Goal: Information Seeking & Learning: Learn about a topic

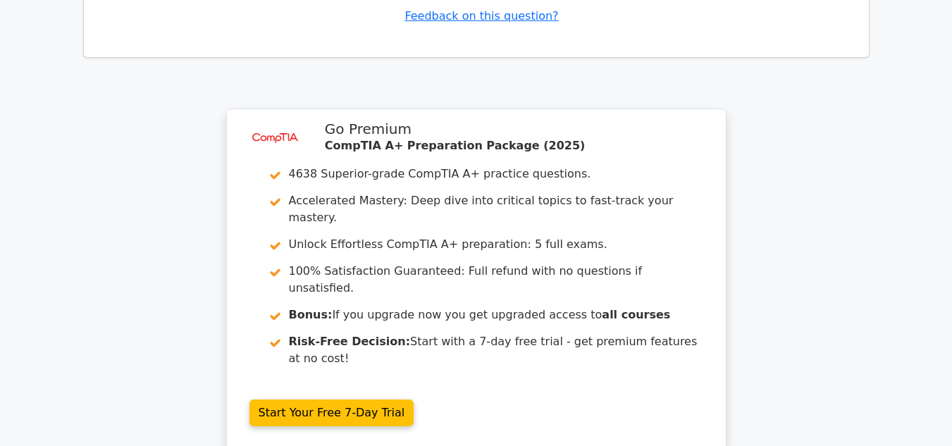
scroll to position [1756, 0]
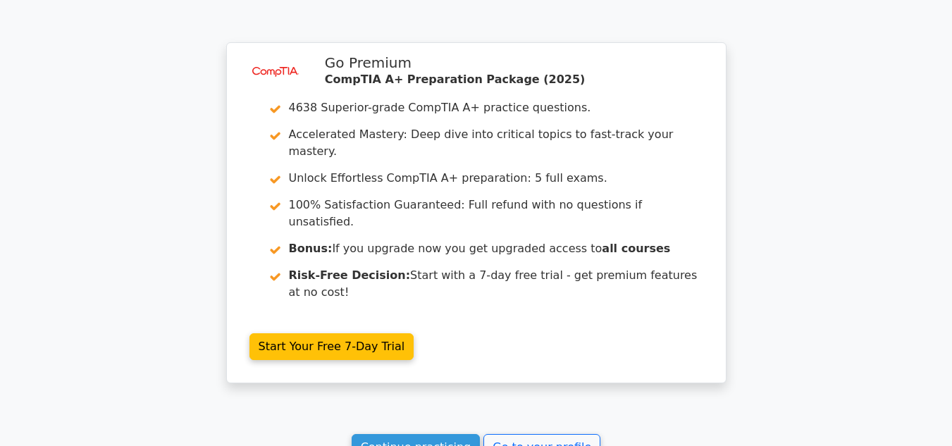
click at [417, 434] on link "Continue practicing" at bounding box center [416, 447] width 129 height 27
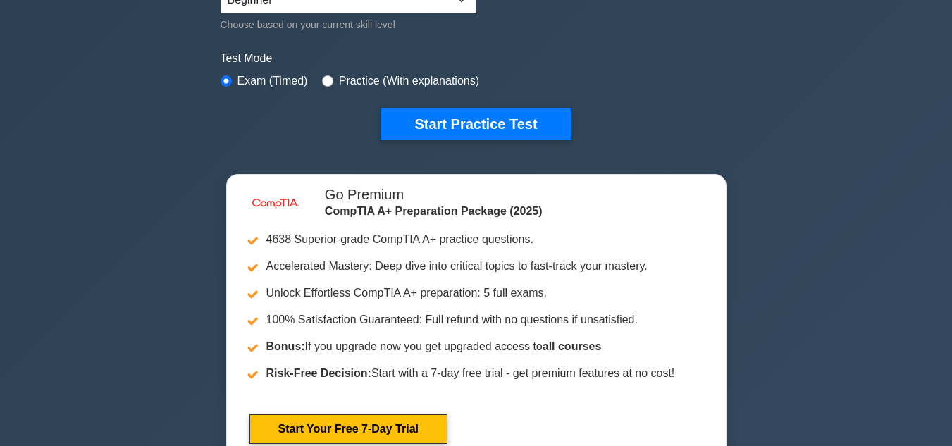
scroll to position [382, 0]
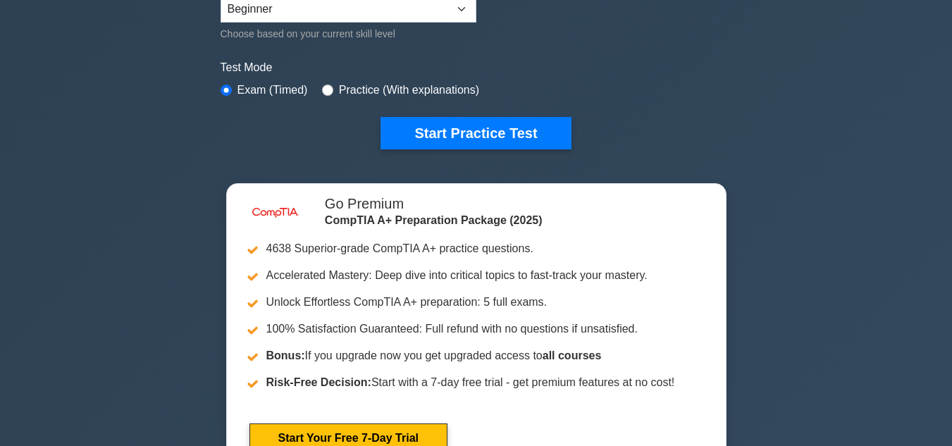
click at [948, 48] on div "image/svg+xml CompTIA A+ Customize Your Next Practice Test Topics Hardware Oper…" at bounding box center [476, 78] width 952 height 830
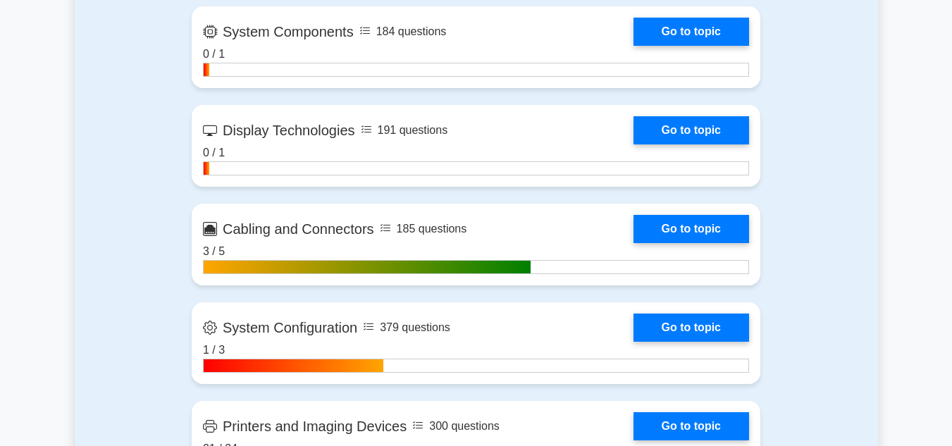
scroll to position [2054, 0]
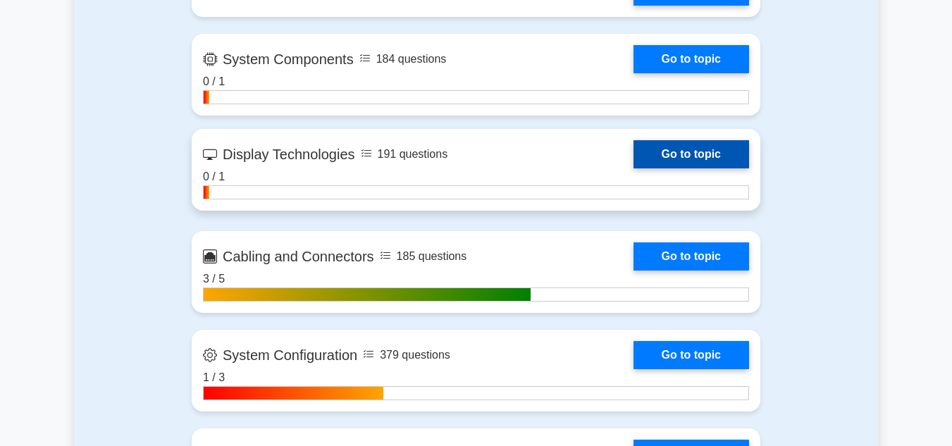
click at [667, 158] on link "Go to topic" at bounding box center [691, 154] width 116 height 28
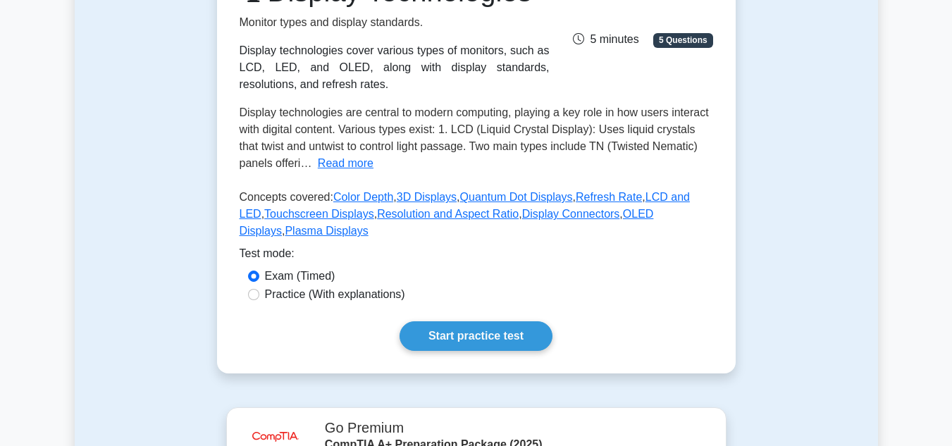
scroll to position [230, 0]
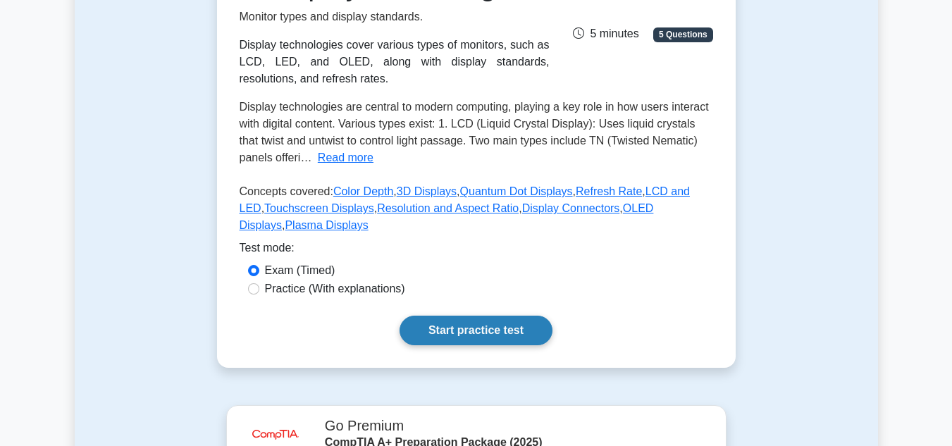
click at [433, 333] on link "Start practice test" at bounding box center [476, 331] width 153 height 30
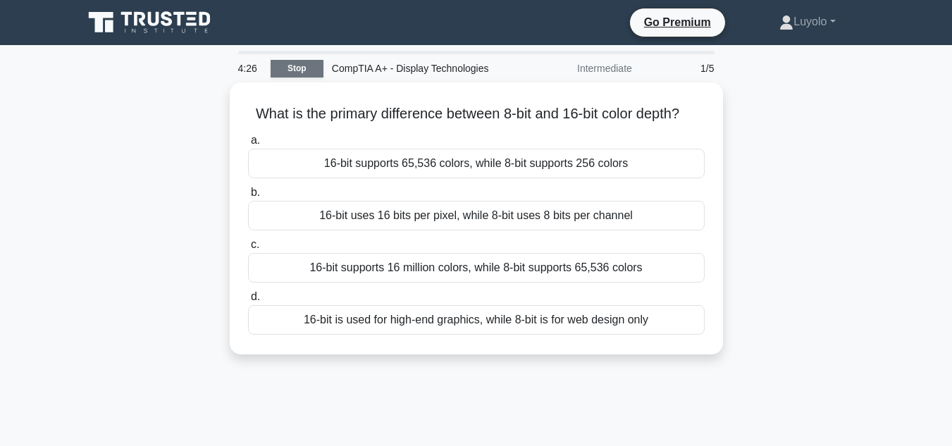
click at [293, 72] on link "Stop" at bounding box center [297, 69] width 53 height 18
